Goal: Task Accomplishment & Management: Manage account settings

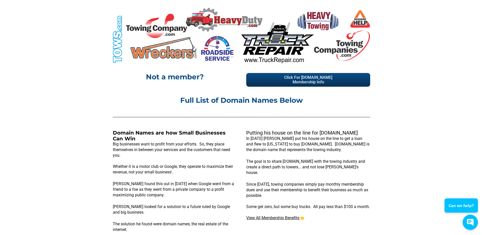
scroll to position [214, 0]
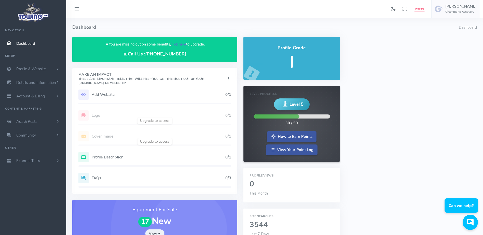
click at [179, 44] on link "click here" at bounding box center [178, 44] width 15 height 5
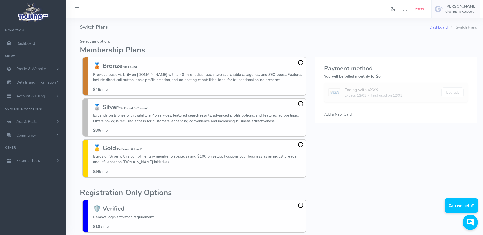
click at [102, 38] on fieldset "Select an option: Membership Plans 🥉 Bronze "Be Found" Provides basic visibilit…" at bounding box center [194, 108] width 229 height 143
click at [128, 31] on h4 "Switch Plans" at bounding box center [254, 27] width 349 height 19
click at [237, 20] on h4 "Switch Plans" at bounding box center [254, 27] width 349 height 19
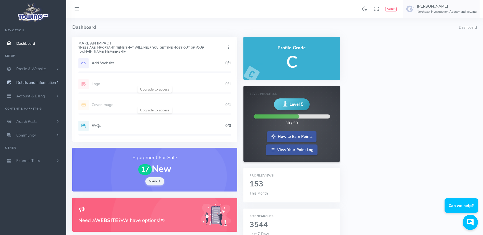
click at [56, 81] on span "scrollable content" at bounding box center [57, 82] width 5 height 5
click at [52, 70] on link "Profile & Website" at bounding box center [33, 69] width 66 height 14
click at [49, 90] on small "What service you provide" at bounding box center [39, 92] width 45 height 10
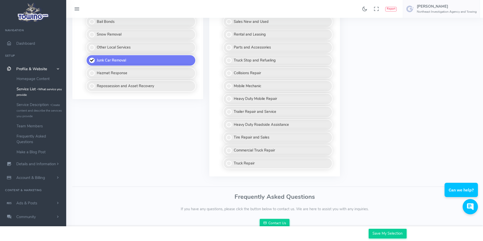
scroll to position [412, 0]
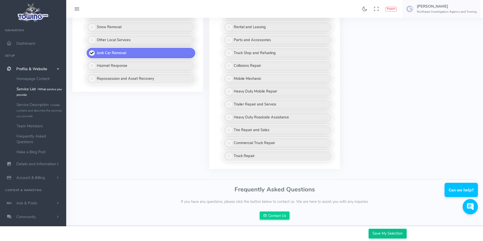
click at [378, 232] on input "Save My Selection" at bounding box center [387, 234] width 38 height 10
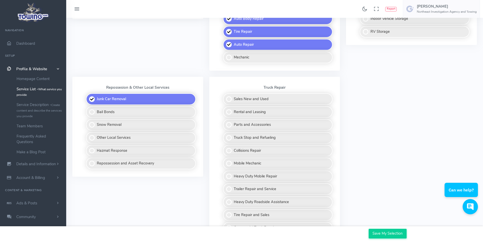
scroll to position [434, 0]
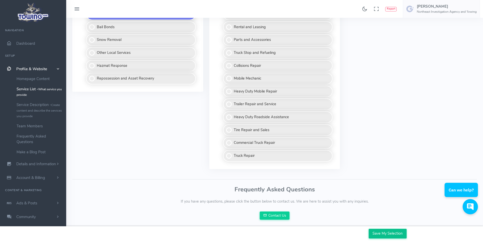
click at [389, 232] on input "Save My Selection" at bounding box center [387, 234] width 38 height 10
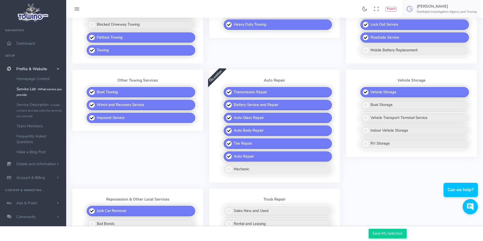
scroll to position [249, 0]
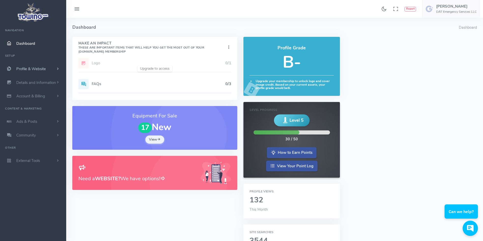
click at [53, 70] on link "Profile & Website" at bounding box center [33, 69] width 66 height 14
click at [51, 87] on link "Service List - What service you provide" at bounding box center [39, 92] width 53 height 16
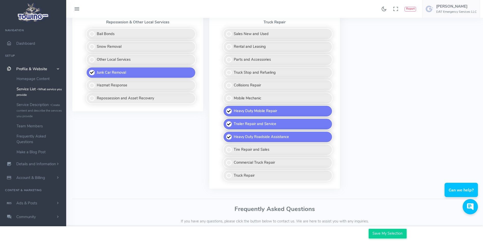
scroll to position [412, 0]
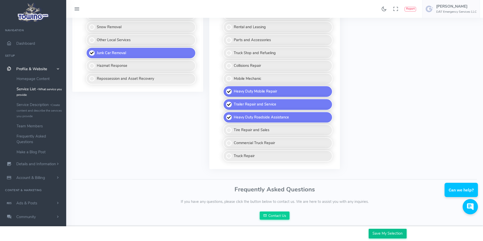
click at [384, 230] on input "Save My Selection" at bounding box center [387, 234] width 38 height 10
